Goal: Communication & Community: Answer question/provide support

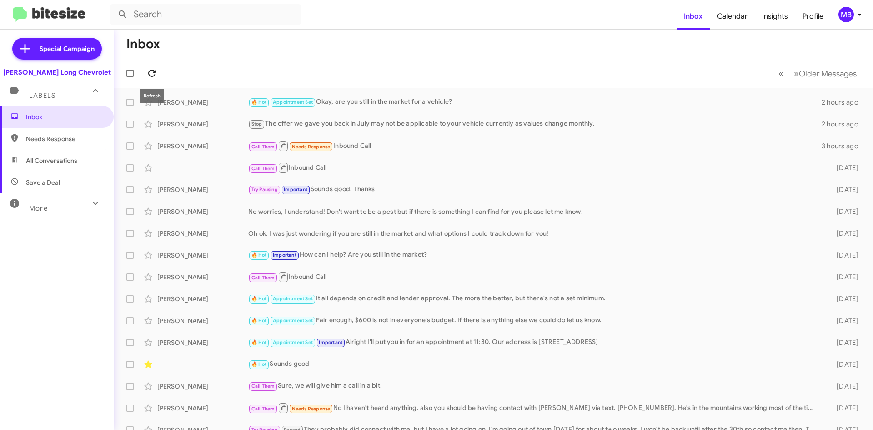
click at [148, 66] on button at bounding box center [152, 73] width 18 height 18
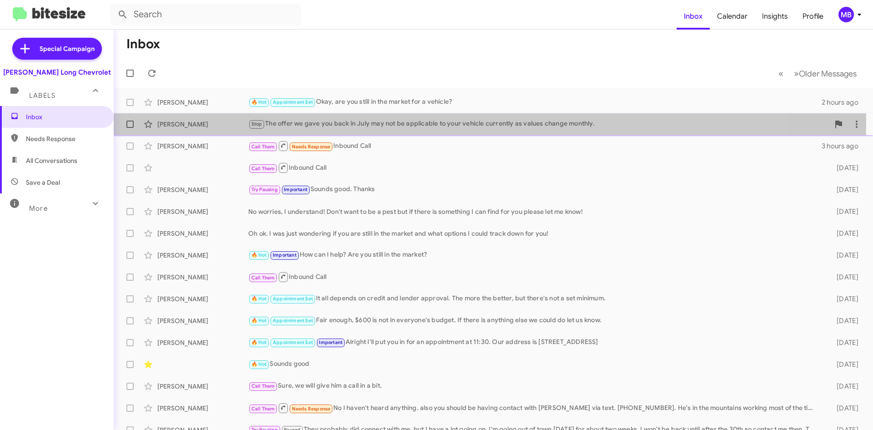
click at [365, 123] on div "Stop The offer we gave you back in July may not be applicable to your vehicle c…" at bounding box center [538, 124] width 581 height 10
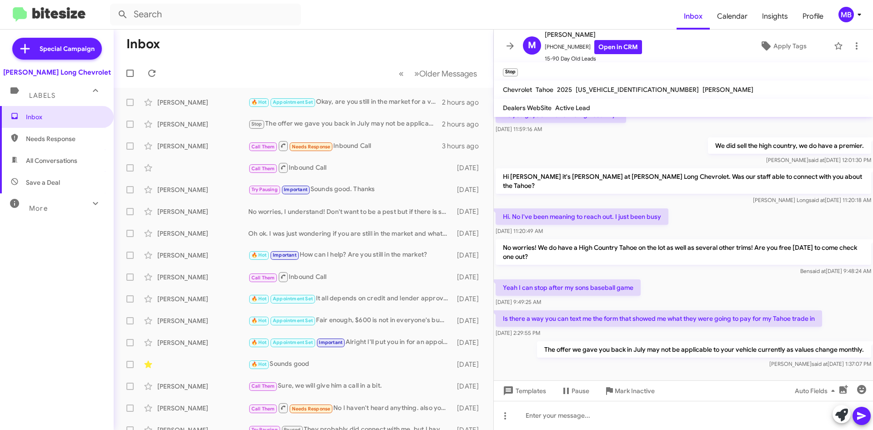
scroll to position [138, 0]
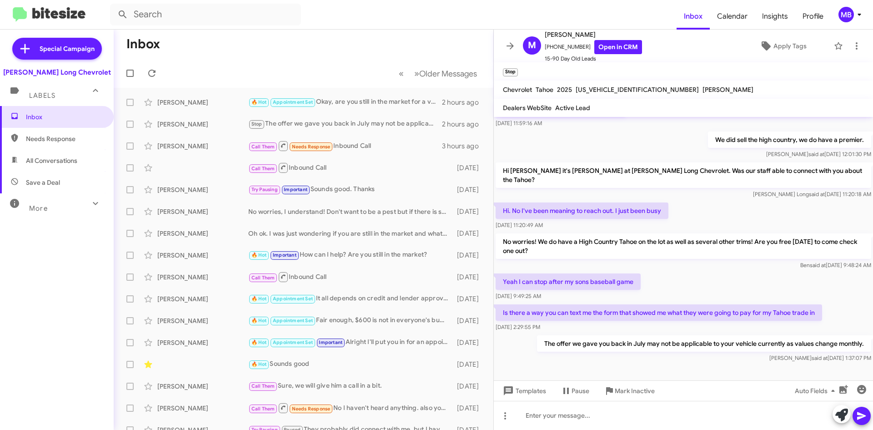
click at [63, 138] on span "Needs Response" at bounding box center [64, 138] width 77 height 9
type input "in:needs-response"
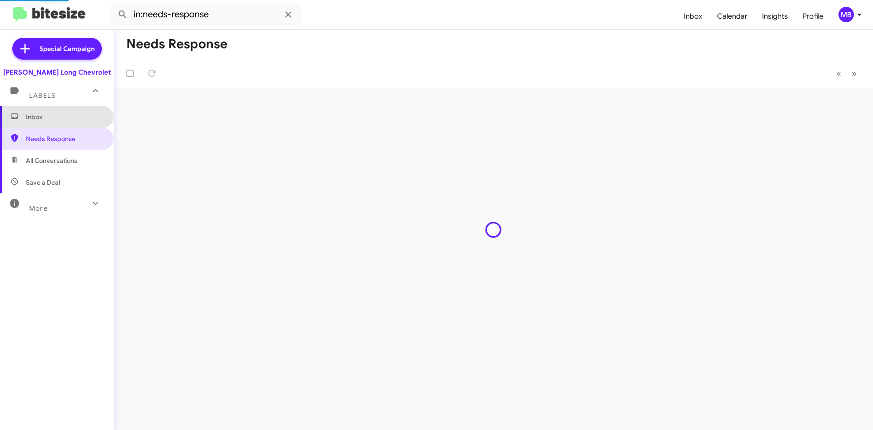
click at [61, 119] on span "Inbox" at bounding box center [64, 116] width 77 height 9
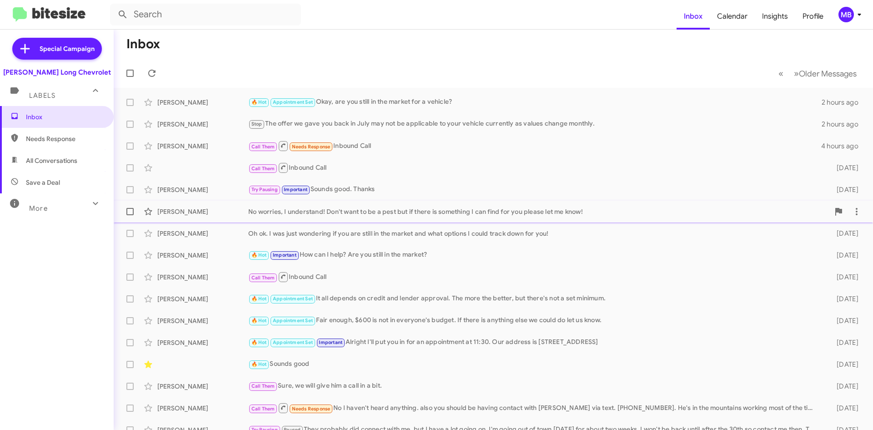
click at [393, 221] on span "[PERSON_NAME] No worries, I understand! Don't want to be a pest but if there is…" at bounding box center [494, 212] width 760 height 22
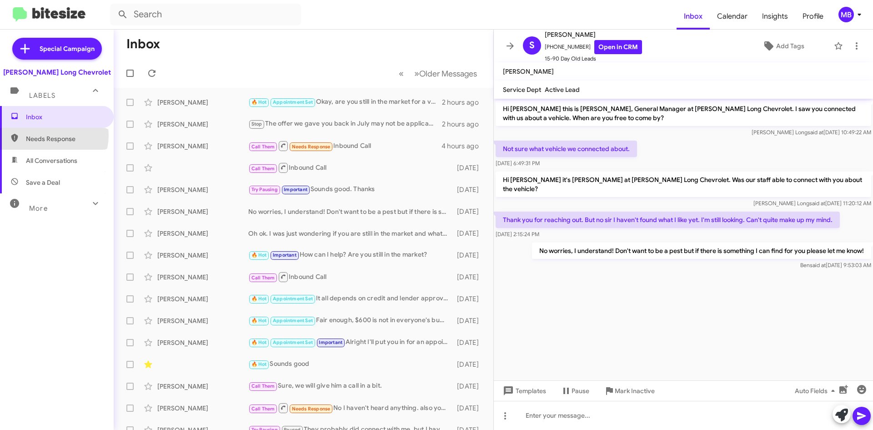
click at [52, 136] on span "Needs Response" at bounding box center [64, 138] width 77 height 9
type input "in:needs-response"
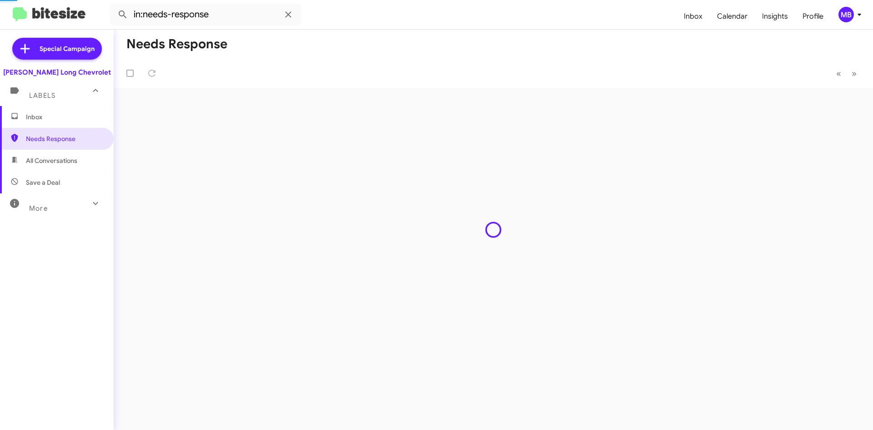
click at [61, 121] on span "Inbox" at bounding box center [64, 116] width 77 height 9
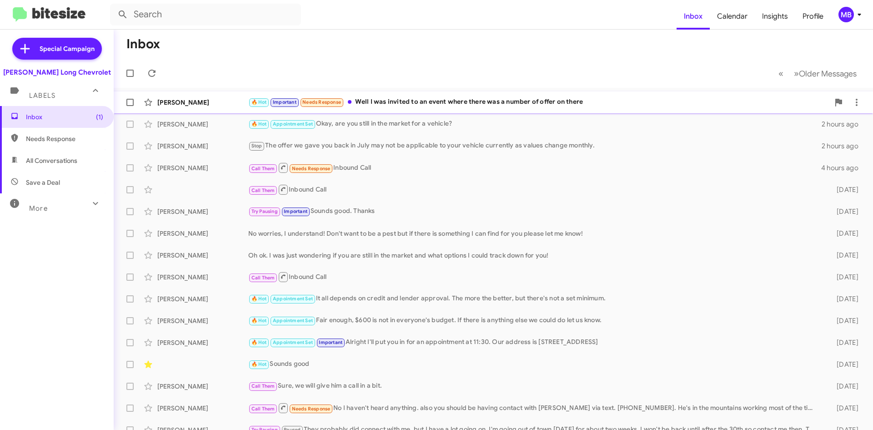
click at [416, 99] on div "🔥 Hot Important Needs Response Well I was invited to an event where there was a…" at bounding box center [538, 102] width 581 height 10
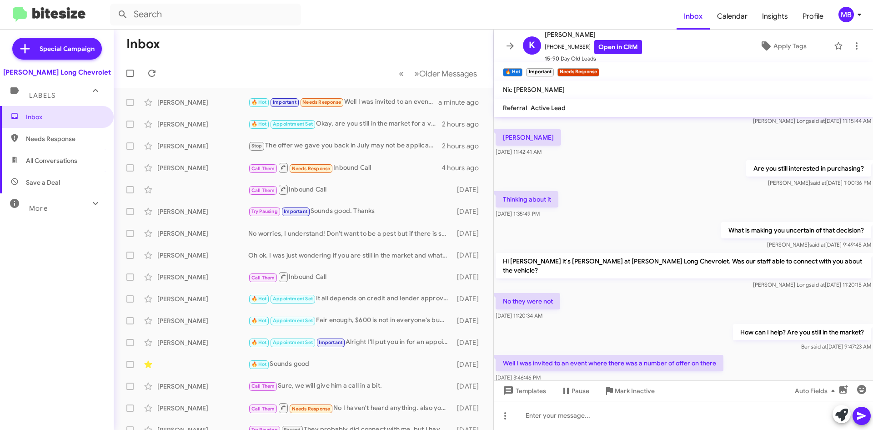
scroll to position [45, 0]
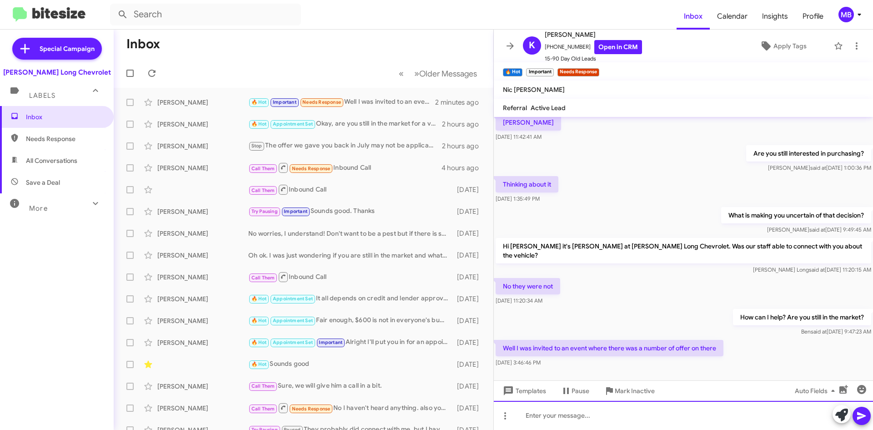
click at [618, 423] on div at bounding box center [683, 415] width 379 height 29
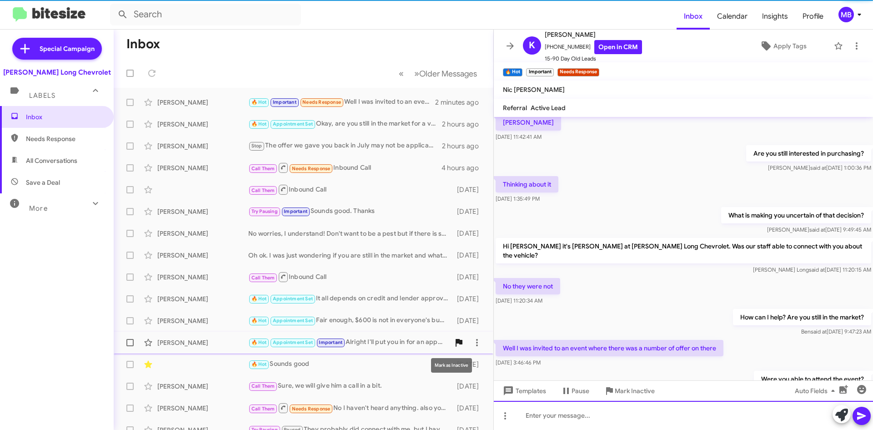
scroll to position [78, 0]
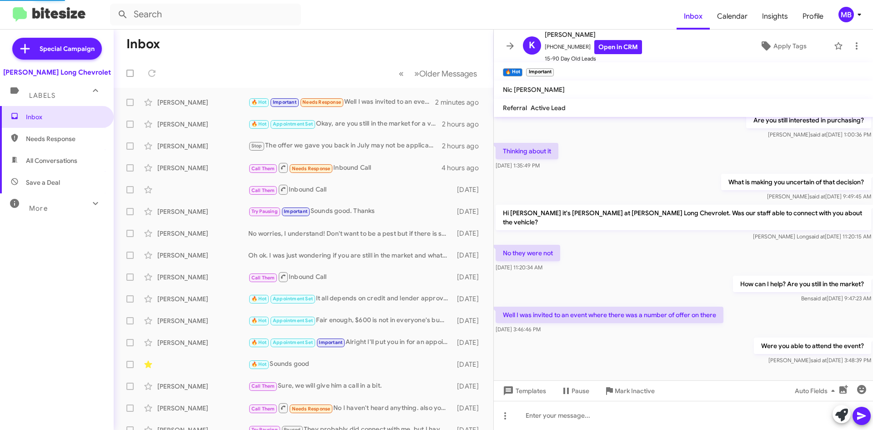
click at [53, 135] on span "Needs Response" at bounding box center [57, 139] width 114 height 22
type input "in:needs-response"
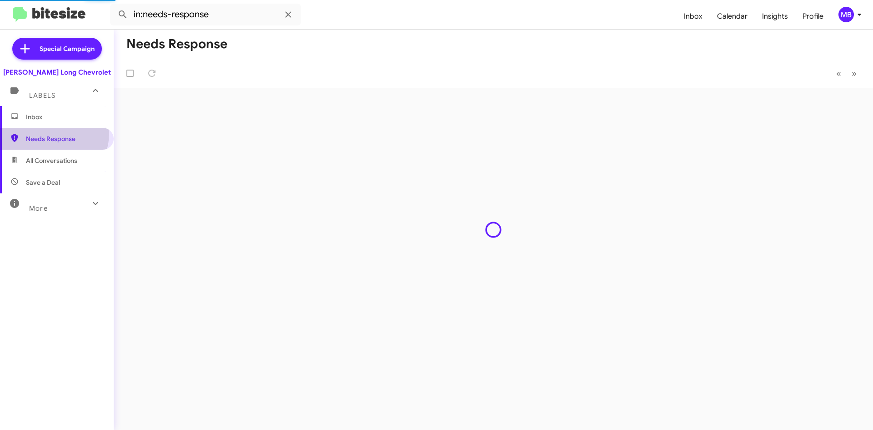
click at [55, 118] on span "Inbox" at bounding box center [64, 116] width 77 height 9
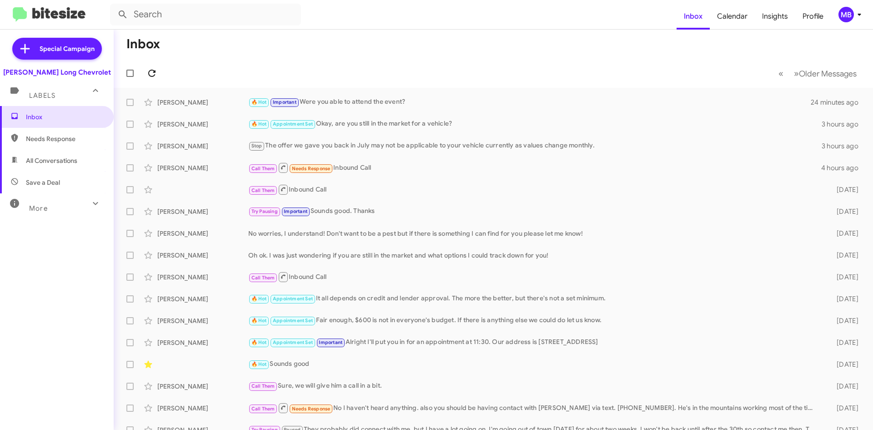
click at [147, 68] on icon at bounding box center [151, 73] width 11 height 11
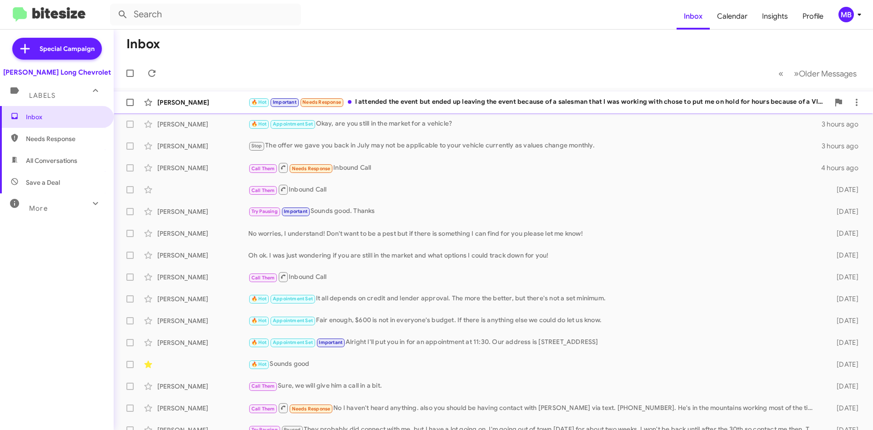
click at [545, 106] on div "🔥 Hot Important Needs Response I attended the event but ended up leaving the ev…" at bounding box center [538, 102] width 581 height 10
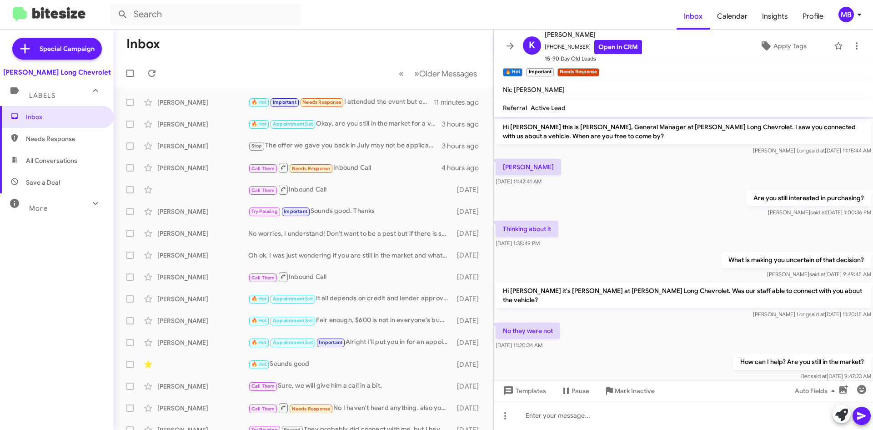
scroll to position [120, 0]
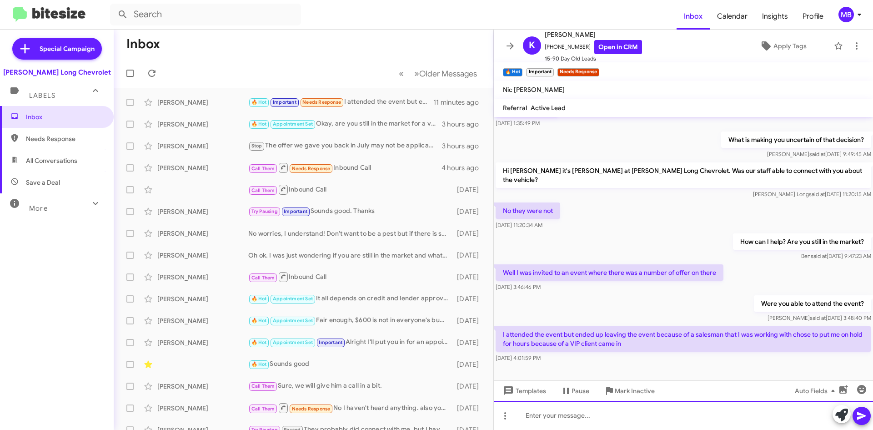
click at [620, 427] on div at bounding box center [683, 415] width 379 height 29
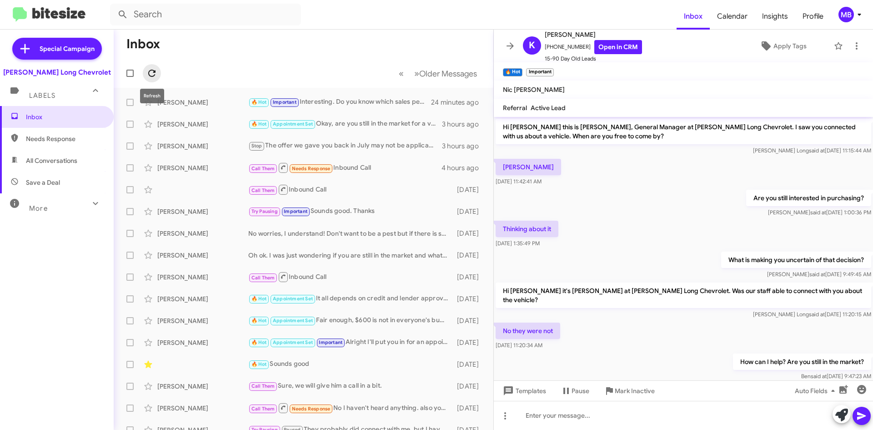
click at [144, 68] on span at bounding box center [152, 73] width 18 height 11
click at [156, 74] on icon at bounding box center [151, 73] width 11 height 11
click at [144, 70] on span at bounding box center [152, 73] width 18 height 11
click at [161, 74] on span at bounding box center [152, 73] width 18 height 11
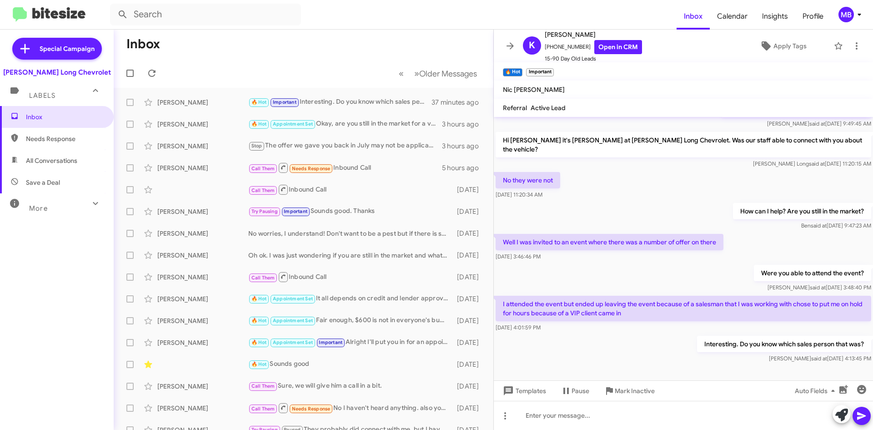
scroll to position [153, 0]
